Goal: Information Seeking & Learning: Learn about a topic

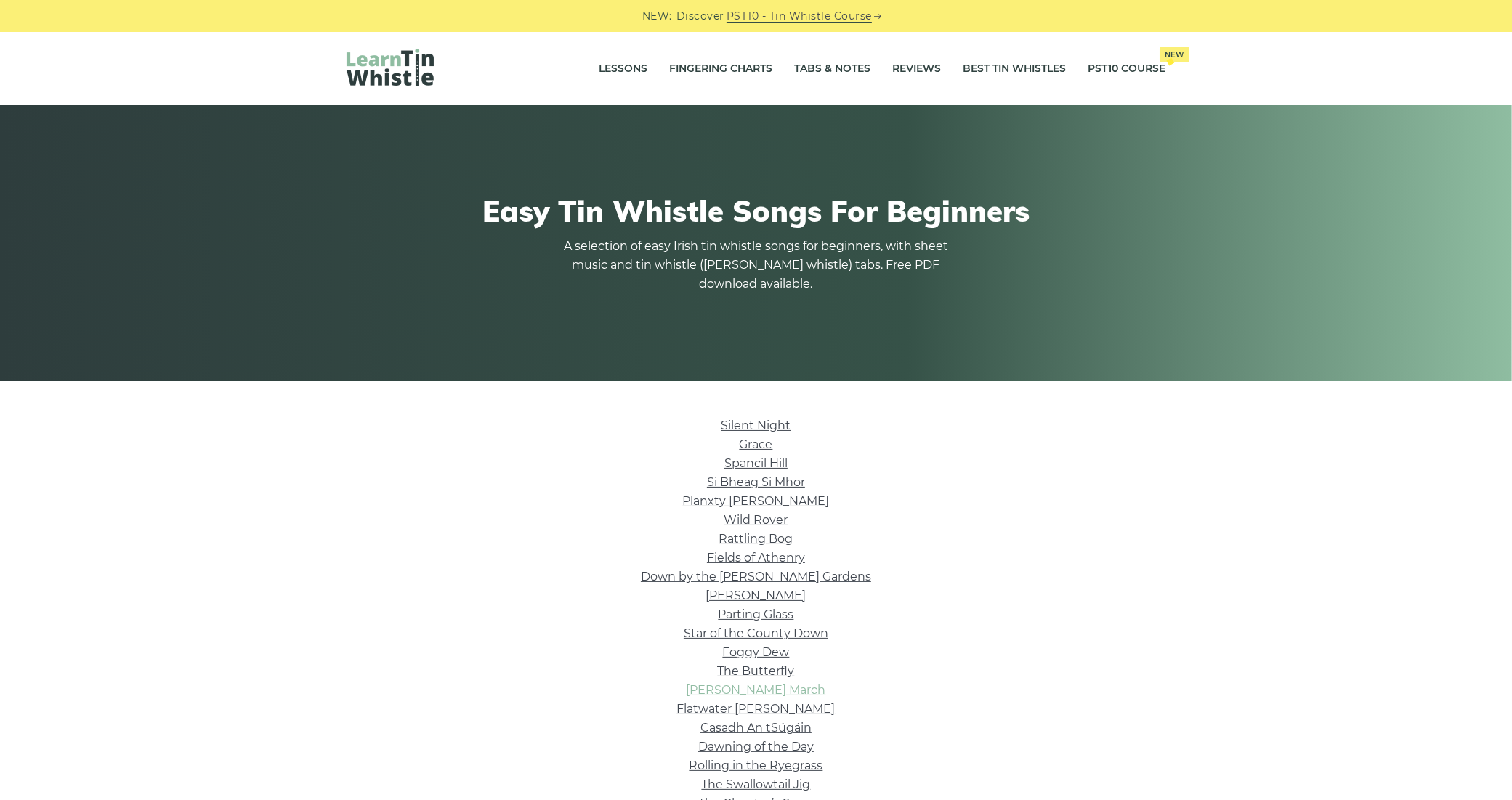
click at [788, 683] on link "Brian Boru’s March" at bounding box center [756, 690] width 140 height 14
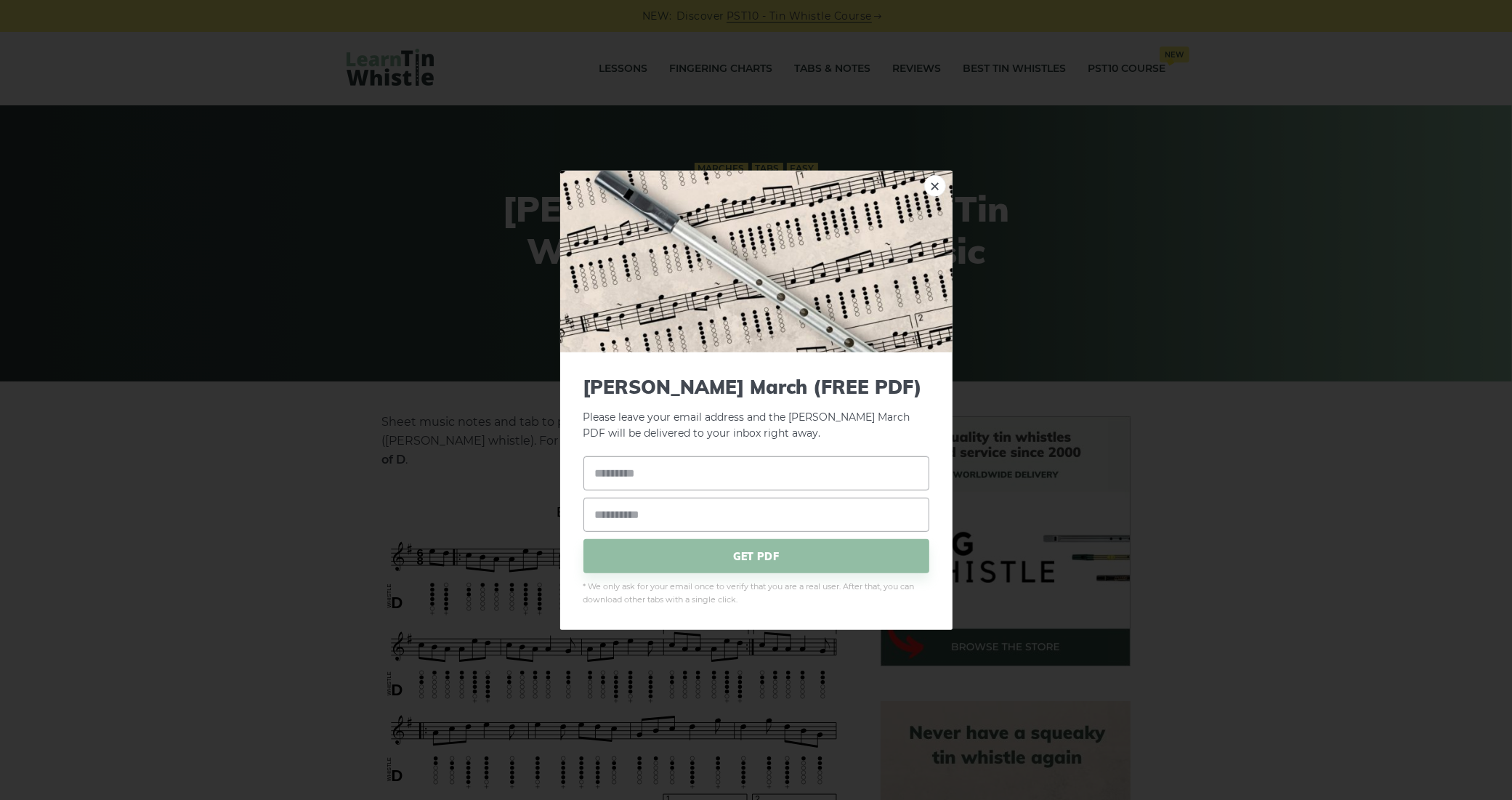
click at [938, 194] on link "×" at bounding box center [935, 185] width 22 height 22
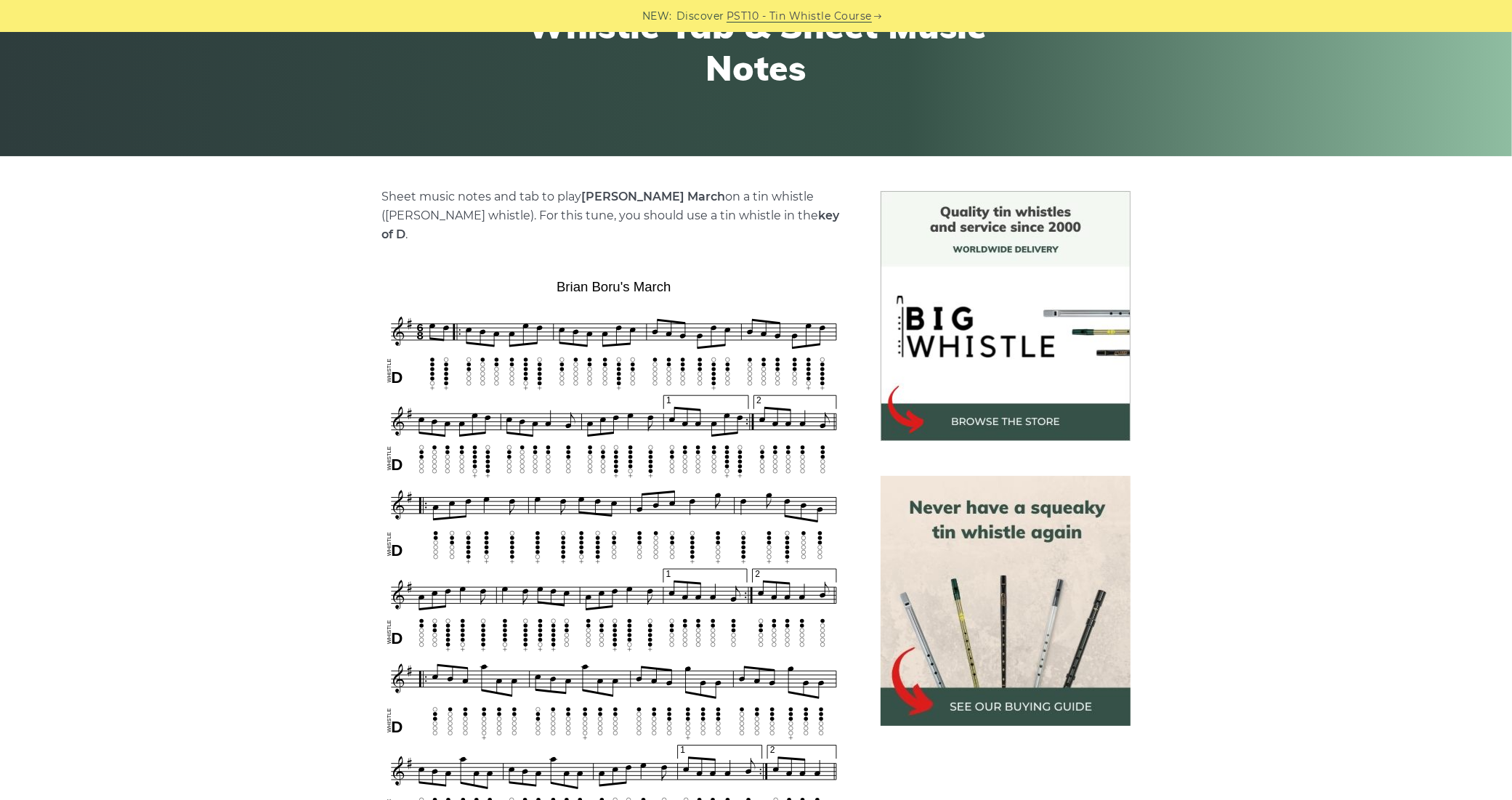
scroll to position [298, 0]
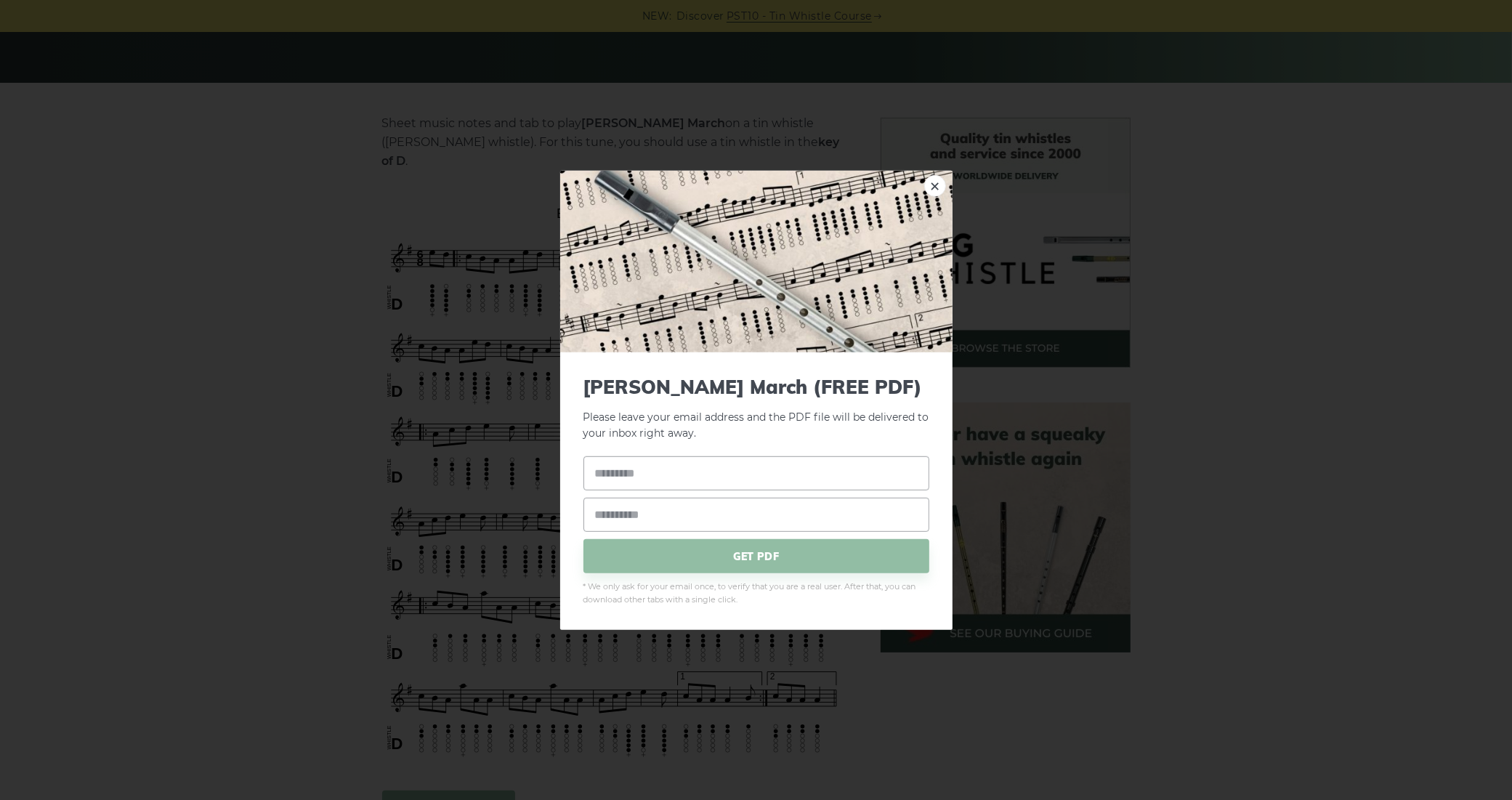
click at [931, 196] on link "×" at bounding box center [935, 185] width 22 height 22
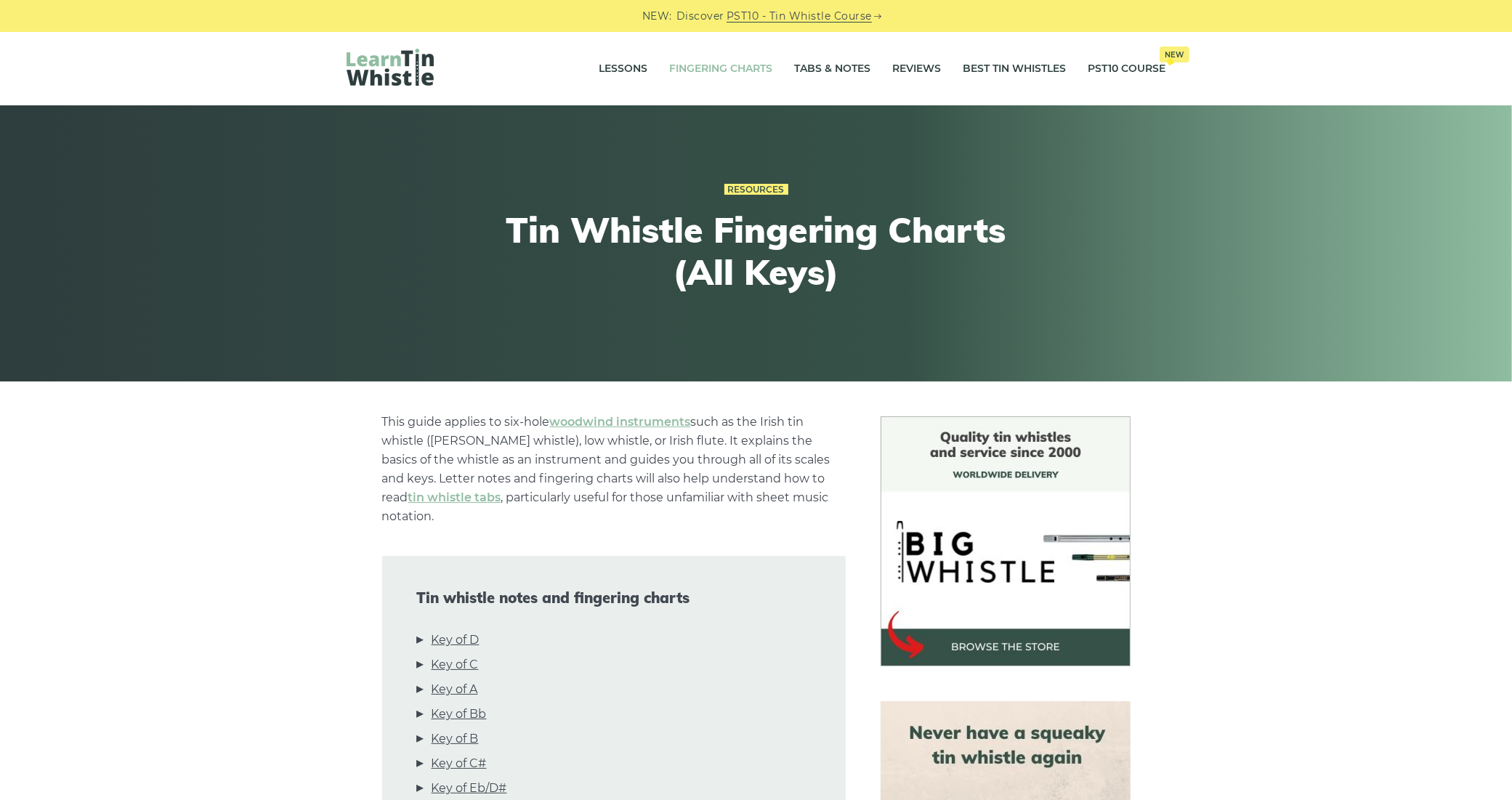
scroll to position [383, 0]
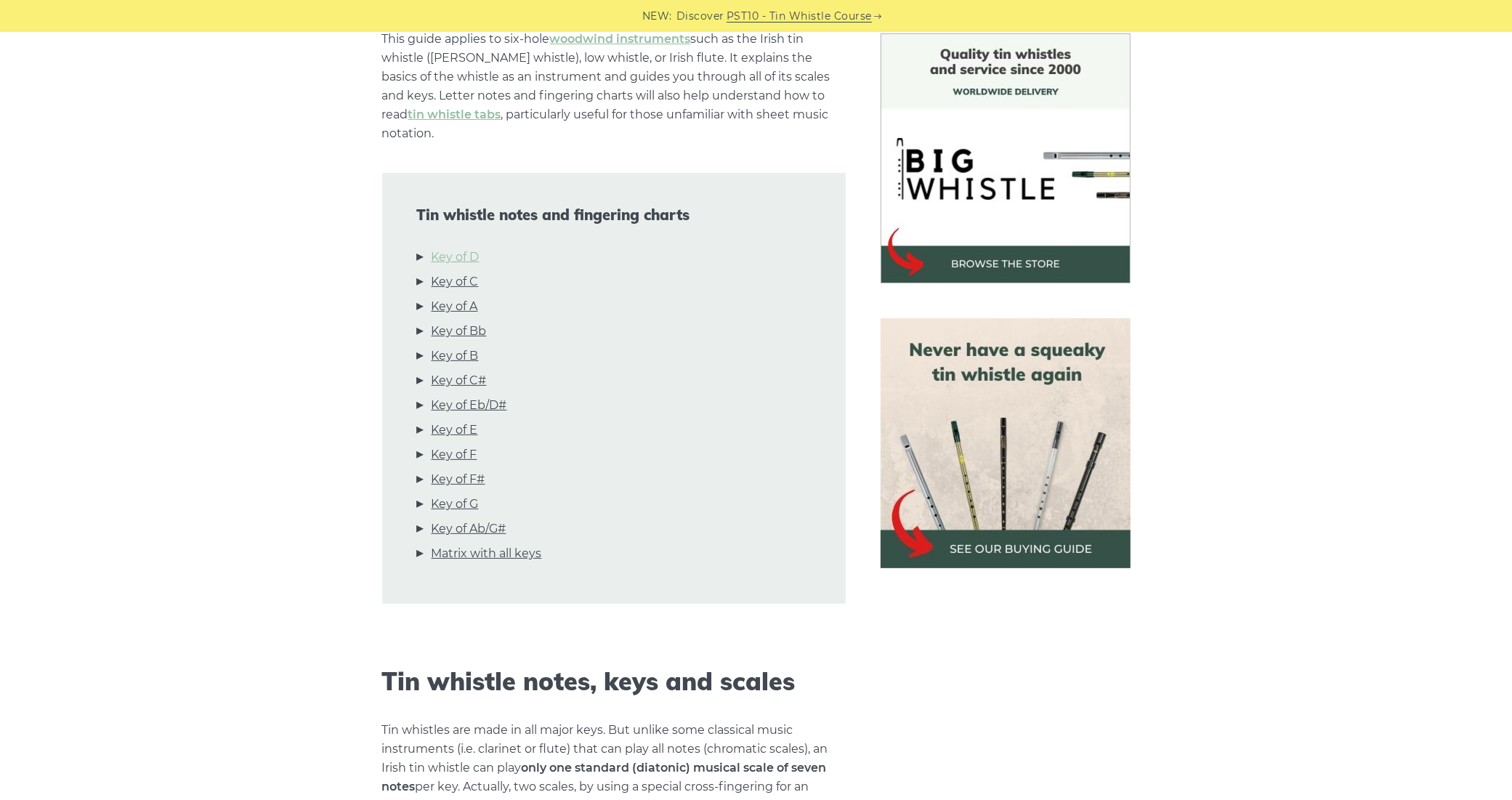
click at [462, 247] on link "Key of D" at bounding box center [455, 257] width 48 height 19
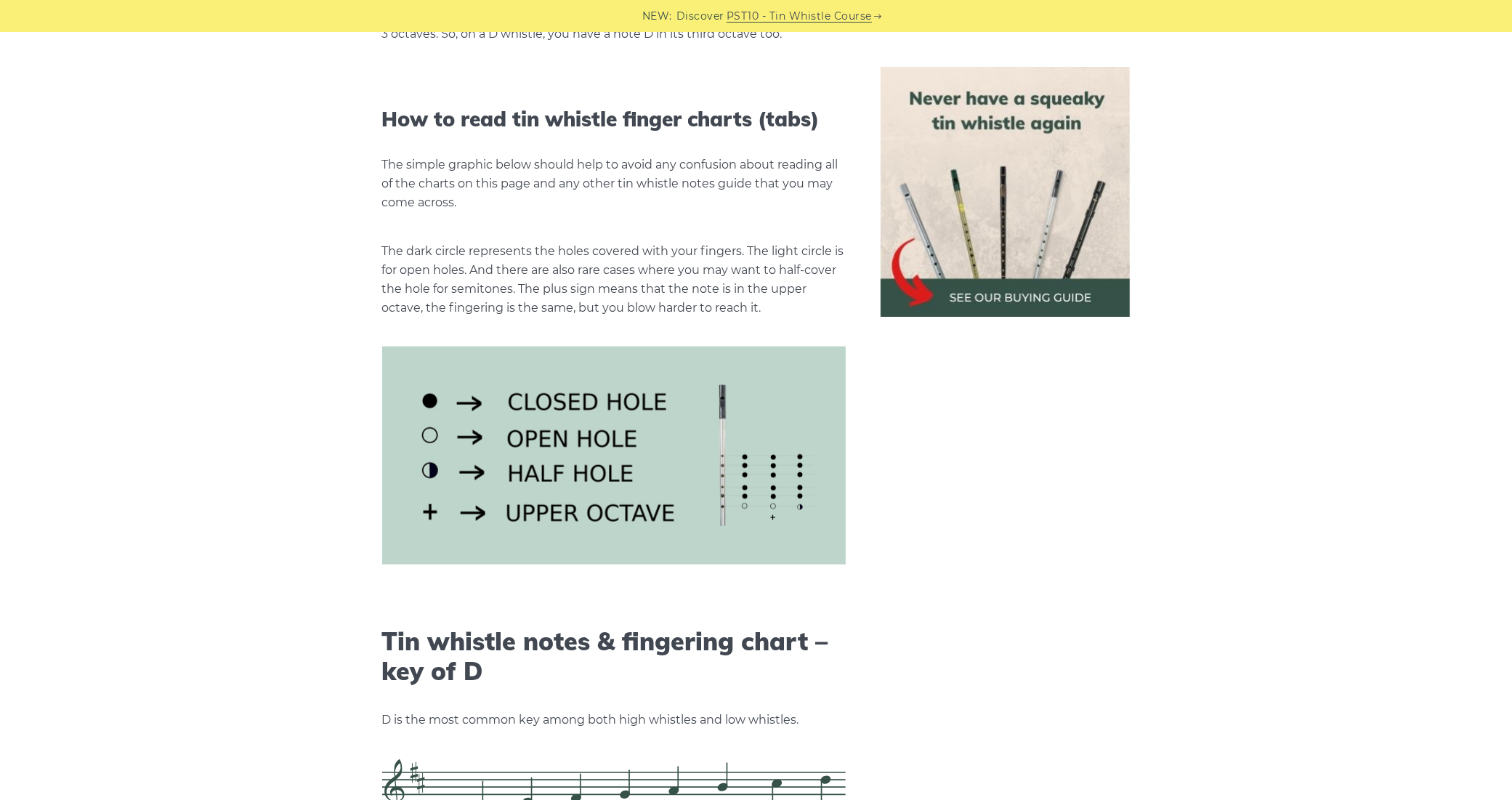
scroll to position [1700, 0]
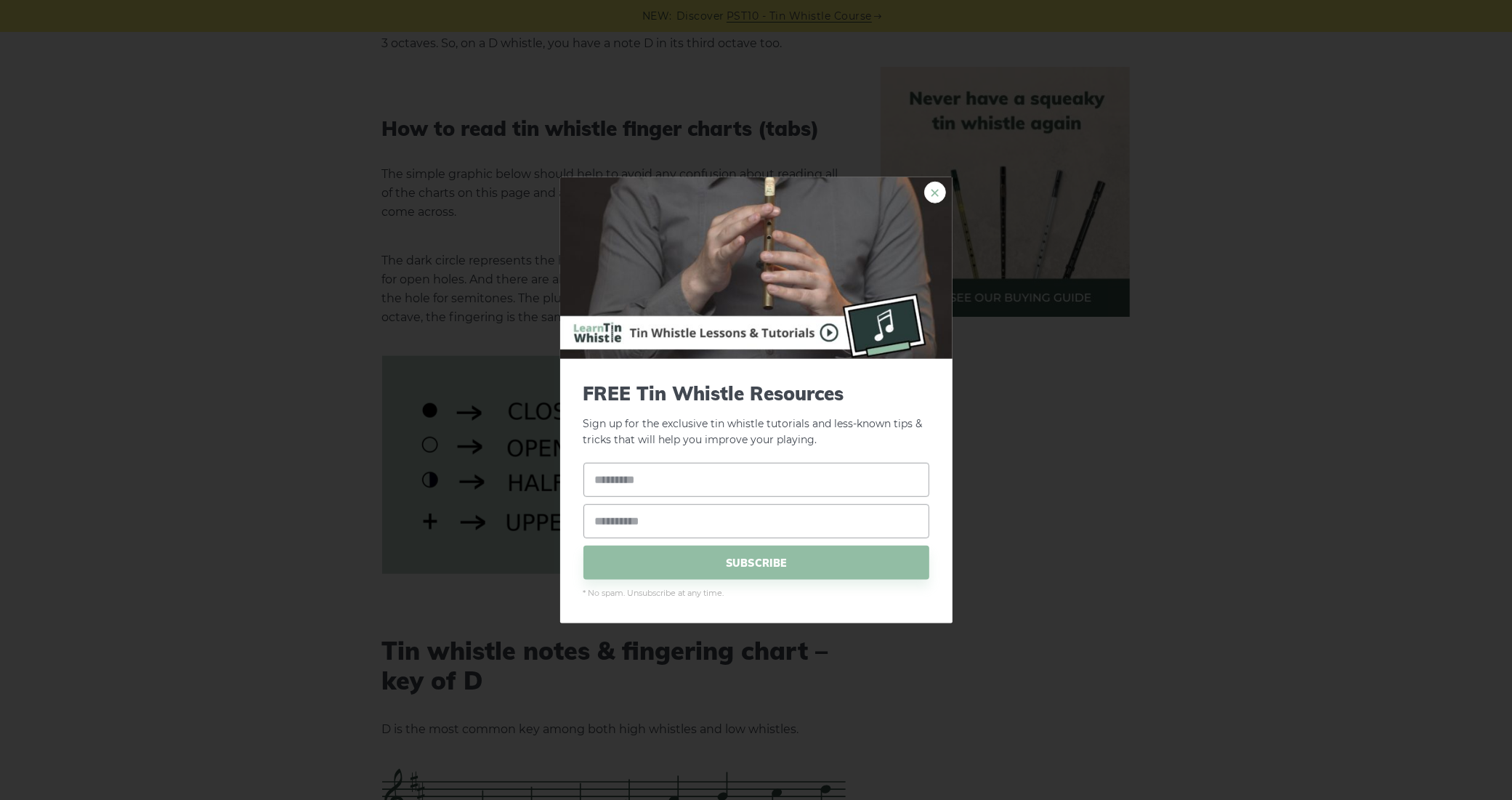
click at [934, 201] on link "×" at bounding box center [935, 192] width 22 height 22
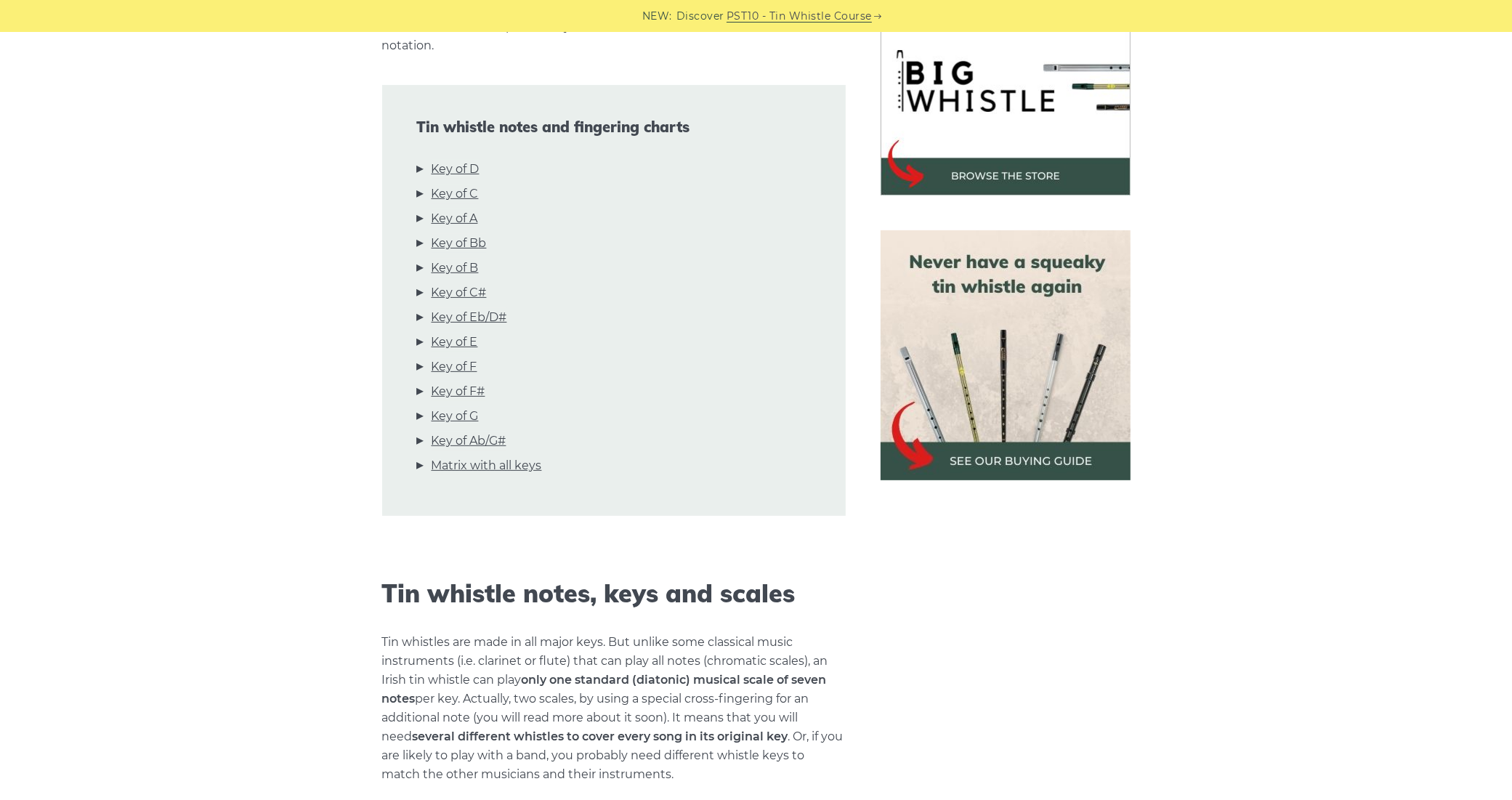
scroll to position [137, 0]
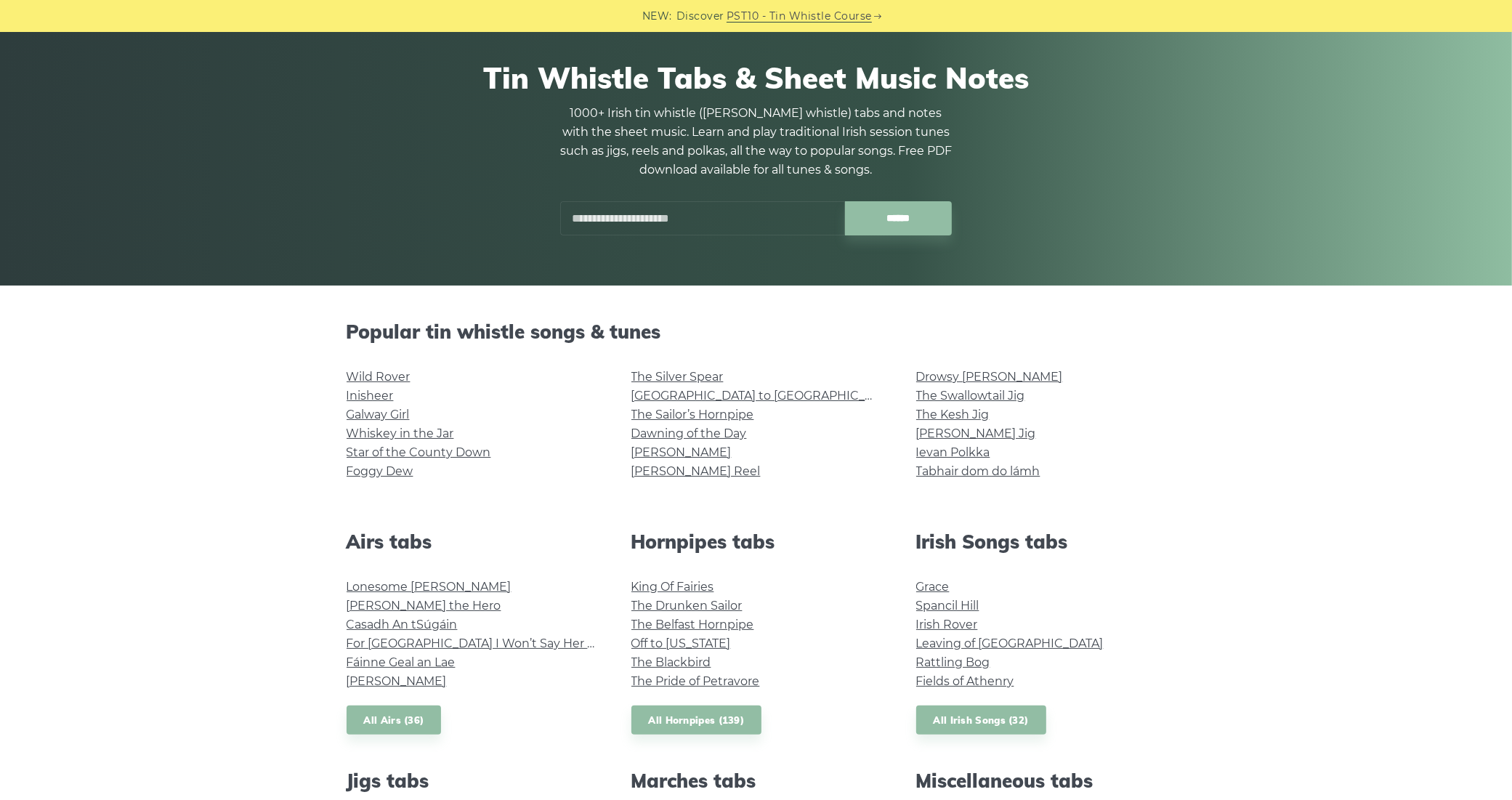
scroll to position [148, 0]
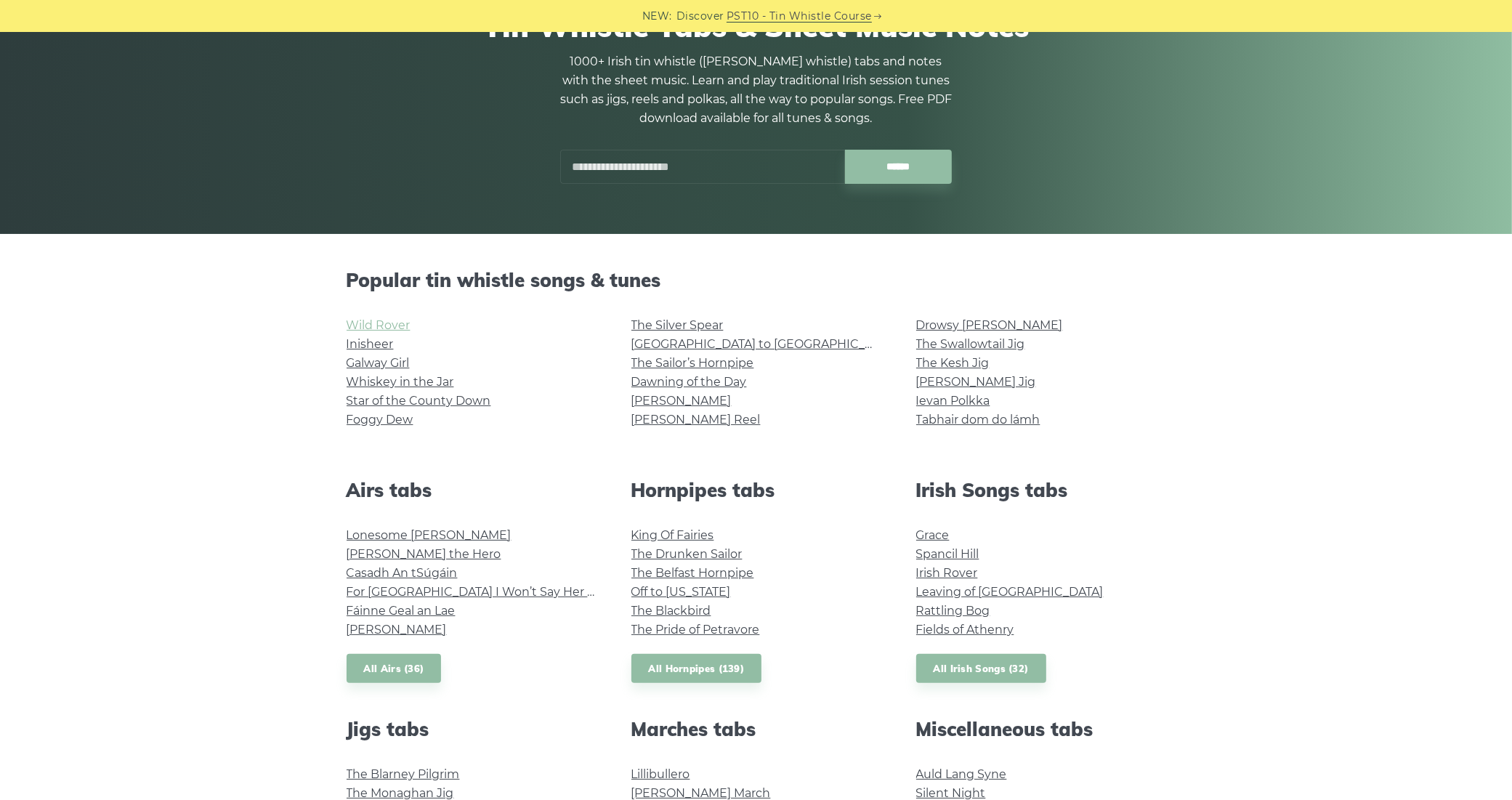
click at [377, 320] on link "Wild Rover" at bounding box center [378, 325] width 64 height 14
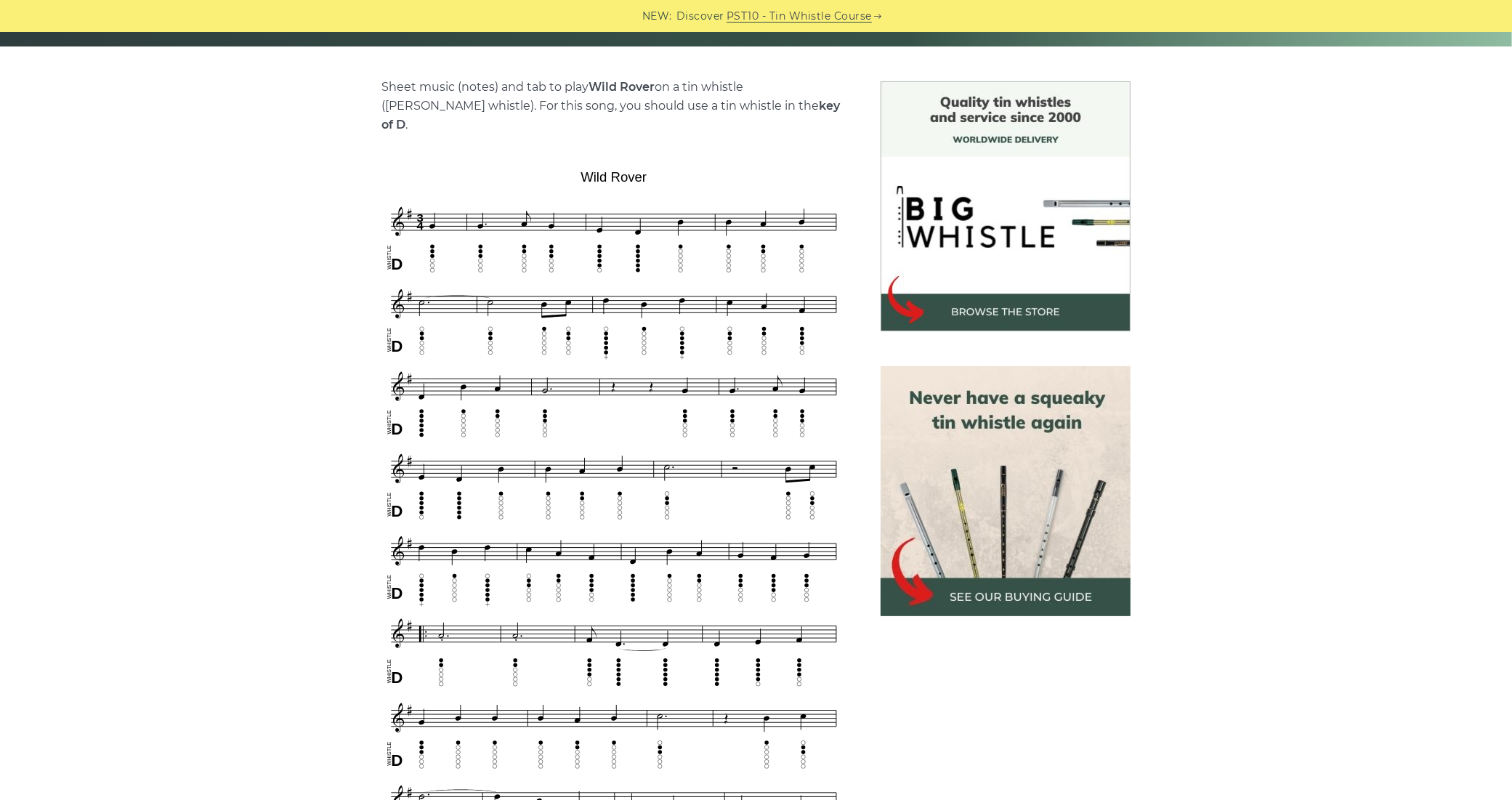
scroll to position [138, 0]
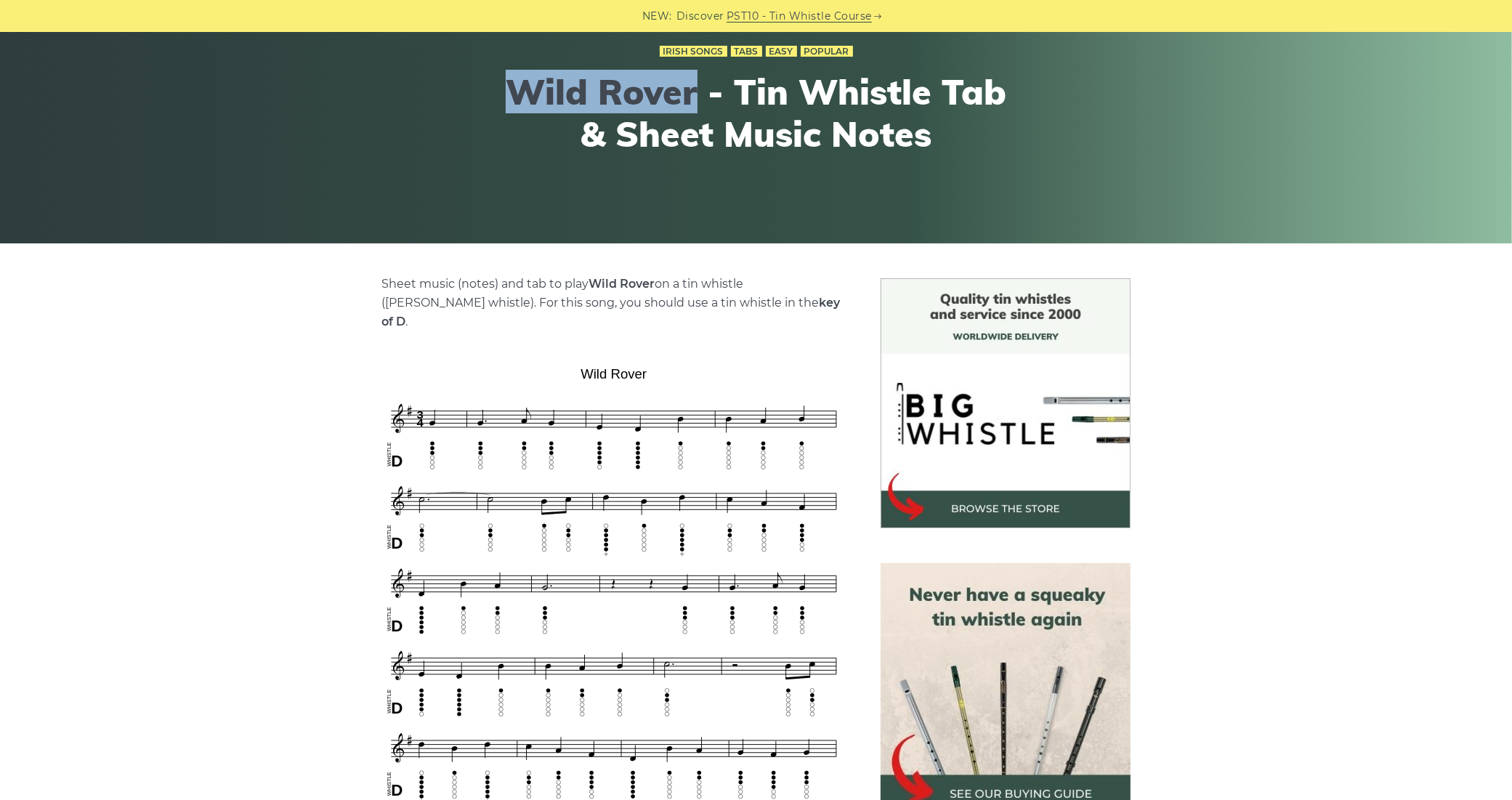
drag, startPoint x: 510, startPoint y: 91, endPoint x: 659, endPoint y: 99, distance: 149.2
click at [659, 99] on h1 "Wild Rover - Tin Whistle Tab & Sheet Music Notes" at bounding box center [756, 112] width 535 height 83
copy h1 "Wild Rover"
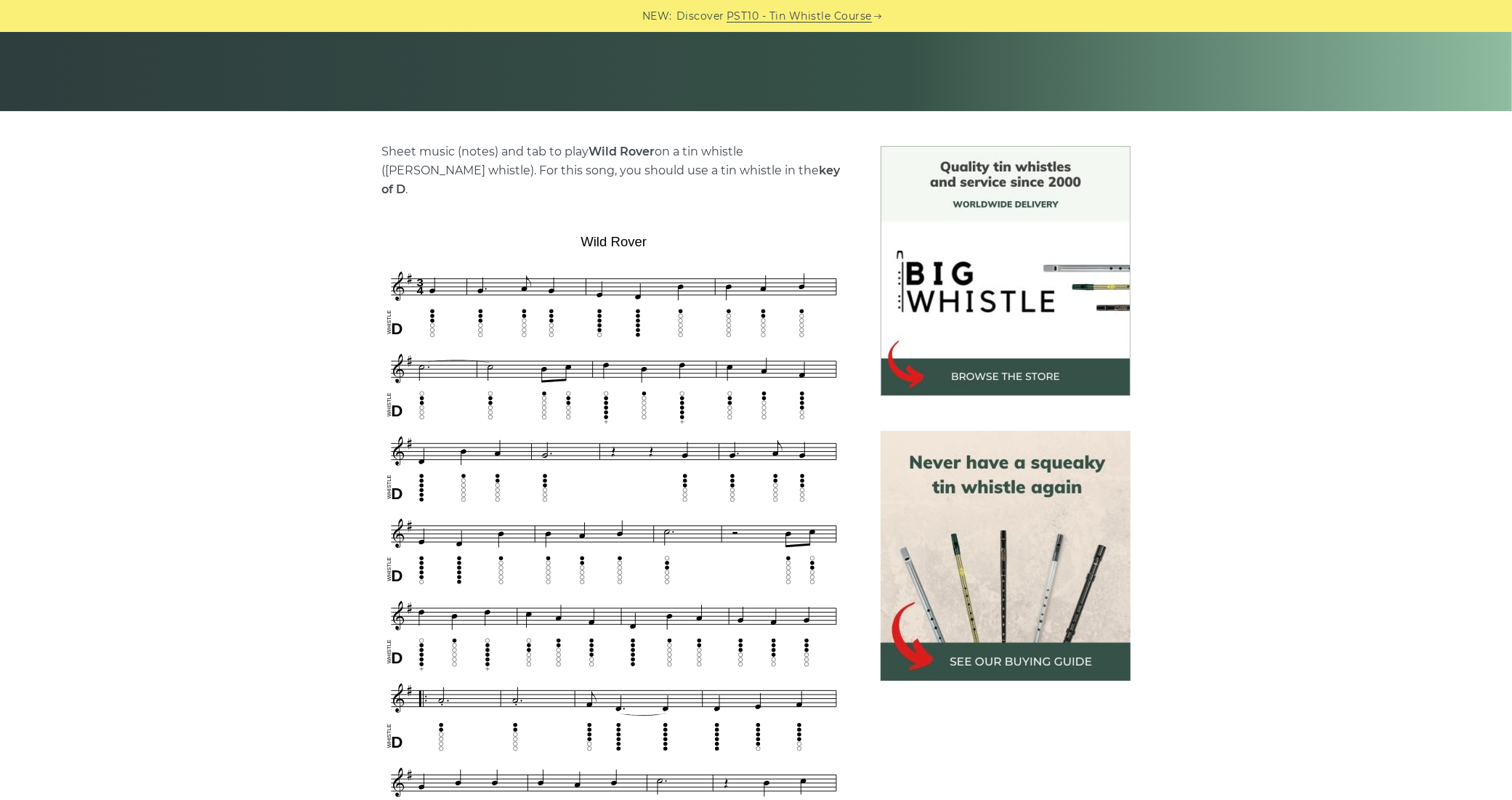
scroll to position [341, 0]
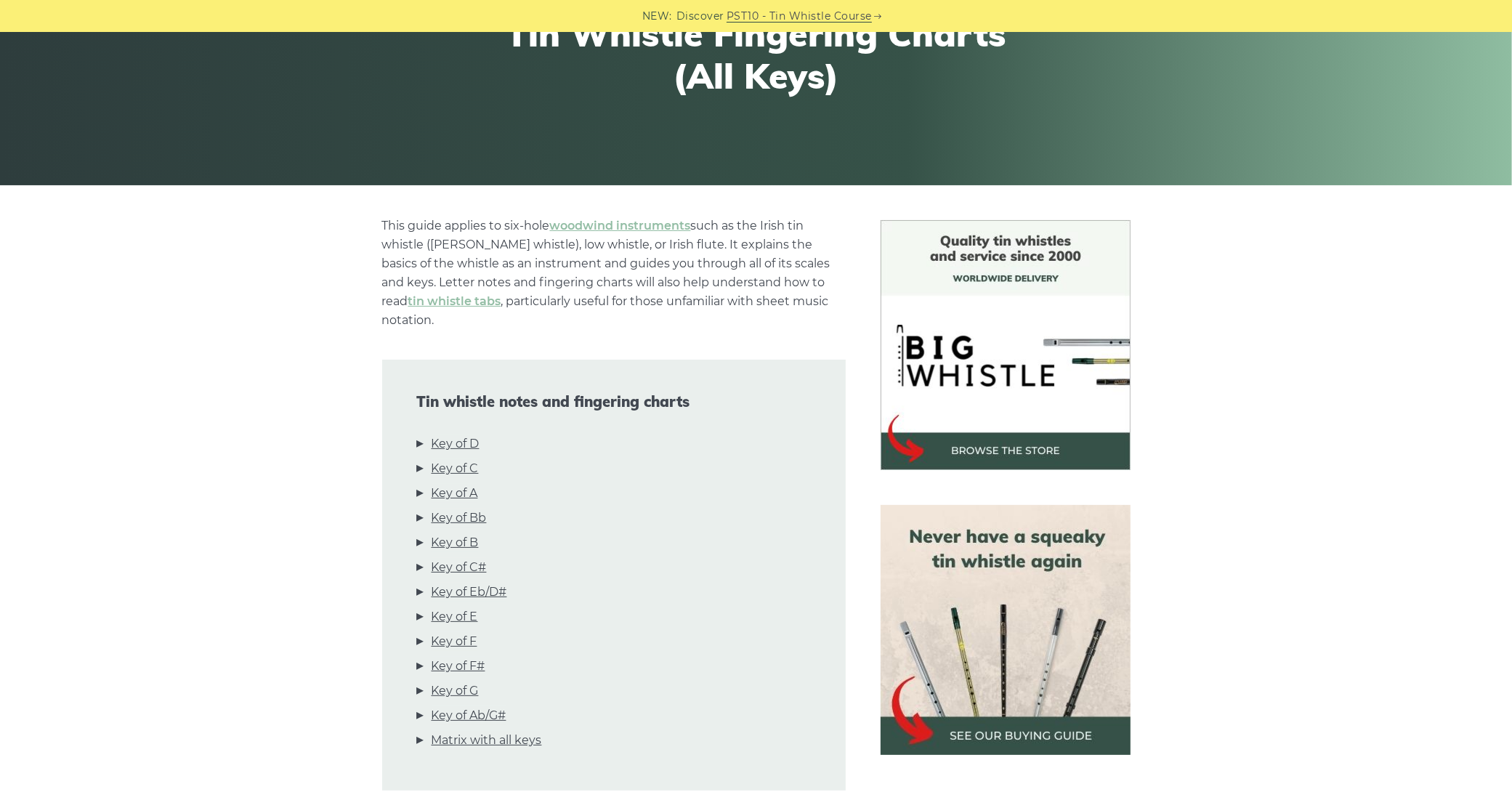
scroll to position [335, 0]
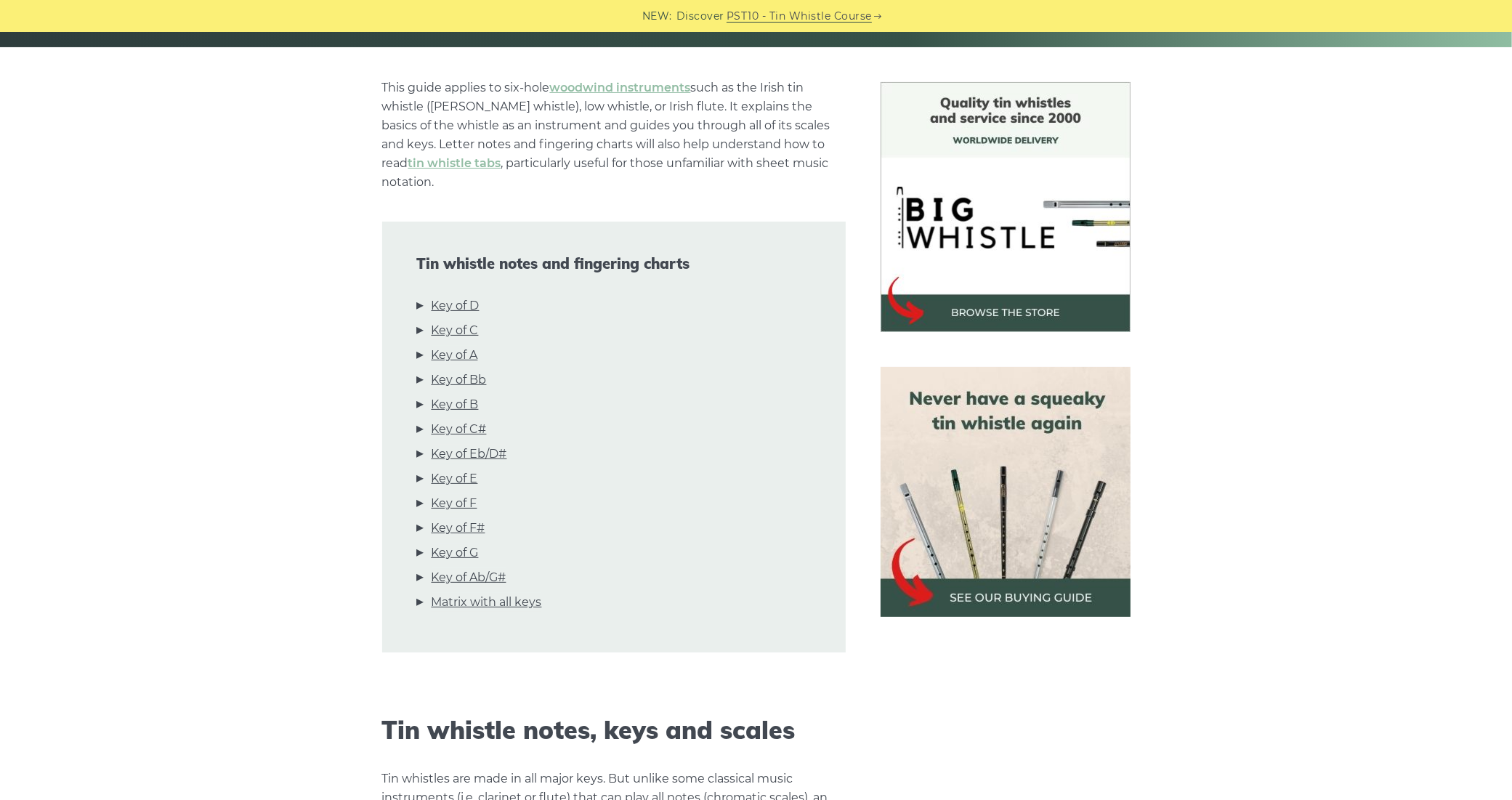
click at [448, 234] on div "Tin whistle notes and fingering charts Key of D Key of C Key of A Key of Bb Key…" at bounding box center [614, 437] width 464 height 431
click at [447, 296] on link "Key of D" at bounding box center [455, 306] width 48 height 19
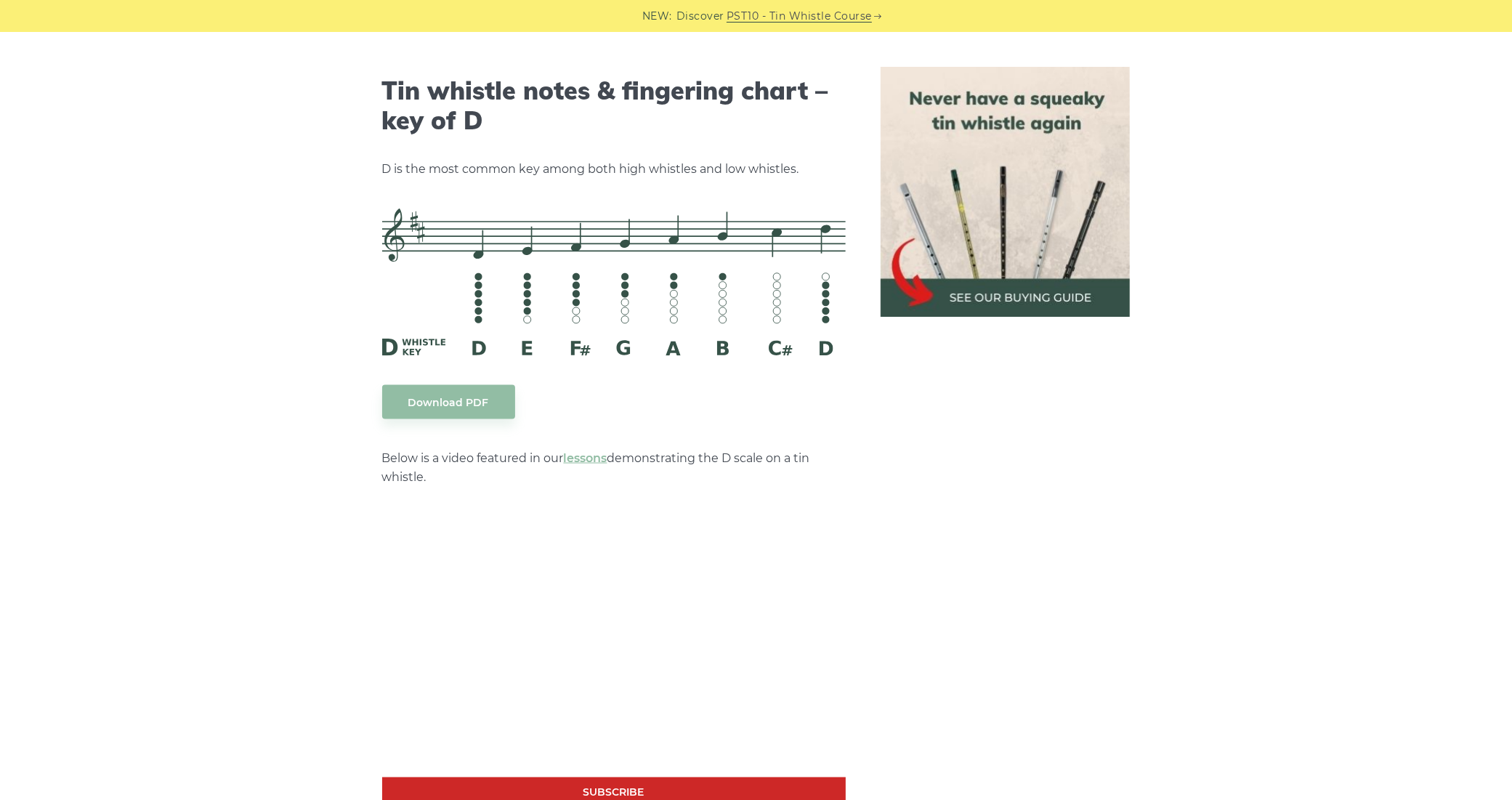
scroll to position [2251, 0]
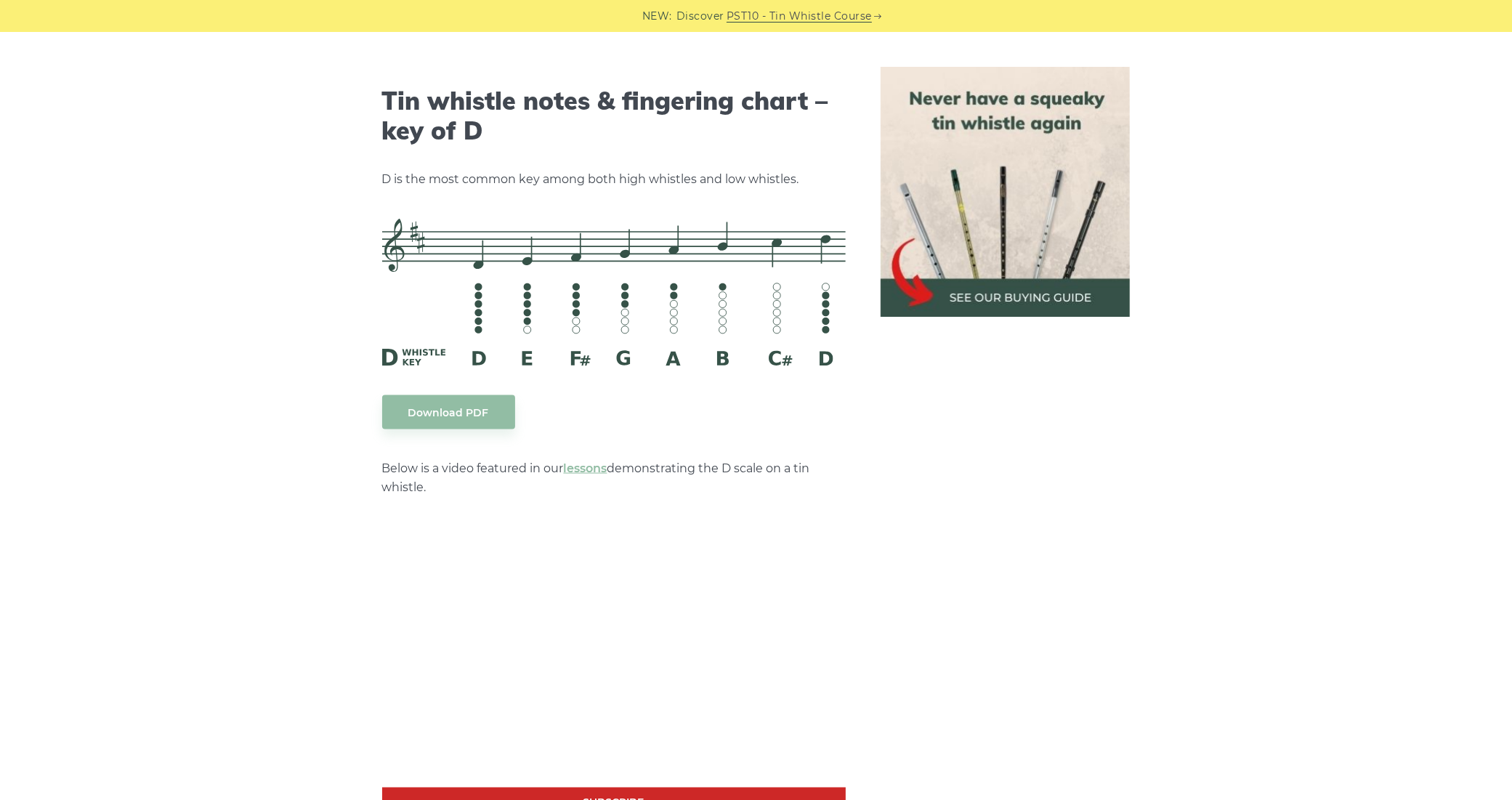
click at [1038, 228] on img at bounding box center [1005, 192] width 250 height 250
